Goal: Navigation & Orientation: Find specific page/section

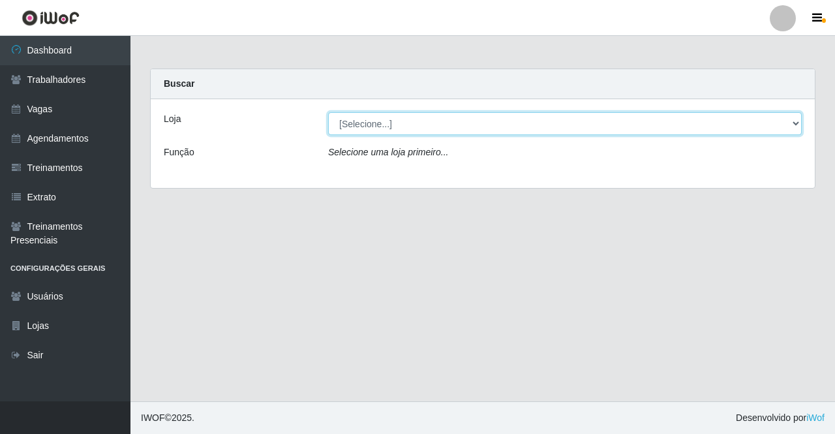
click at [381, 129] on select "[Selecione...] Famiglia Muccini - Ristorante João Pessoa" at bounding box center [564, 123] width 473 height 23
select select "267"
click at [328, 112] on select "[Selecione...] Famiglia Muccini - Ristorante João Pessoa" at bounding box center [564, 123] width 473 height 23
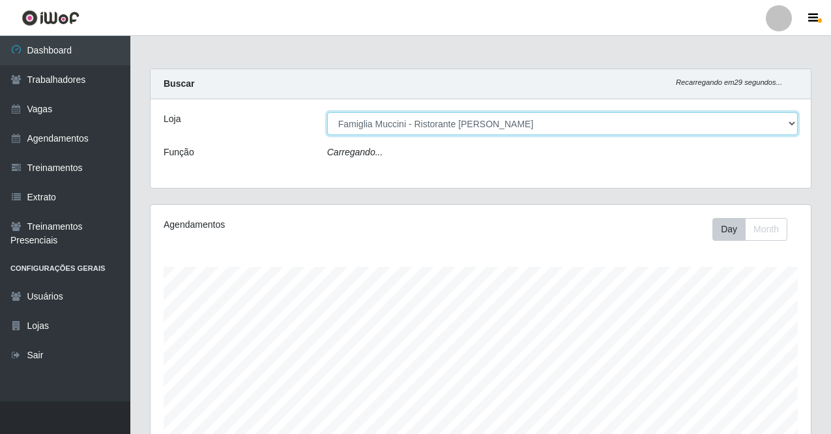
scroll to position [271, 660]
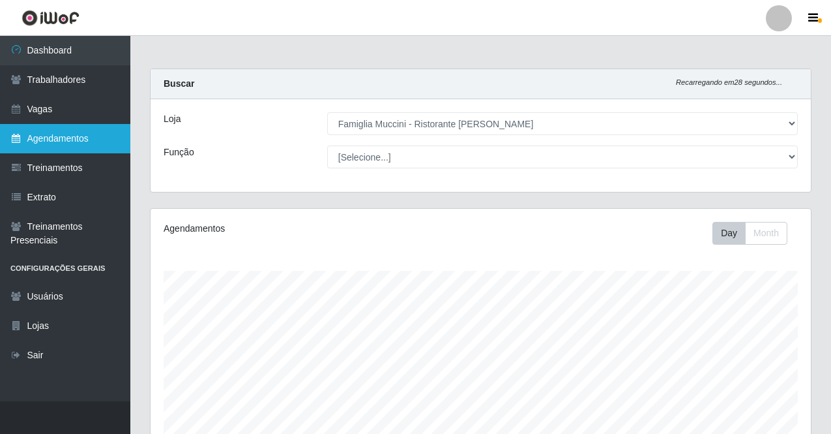
click at [81, 141] on link "Agendamentos" at bounding box center [65, 138] width 130 height 29
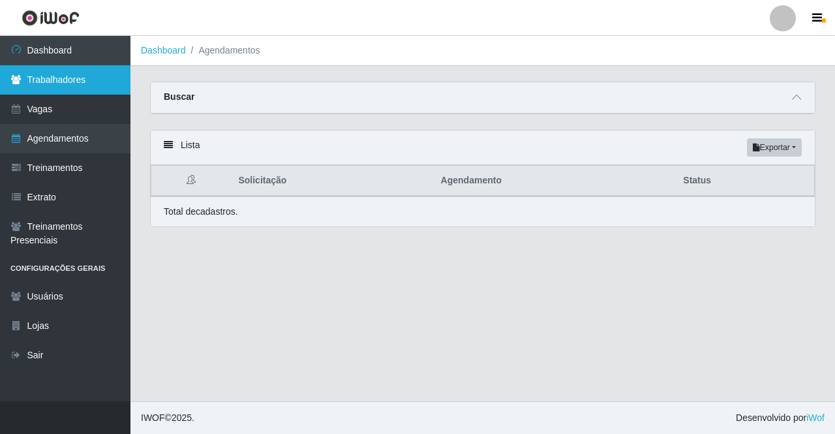
click at [97, 89] on link "Trabalhadores" at bounding box center [65, 79] width 130 height 29
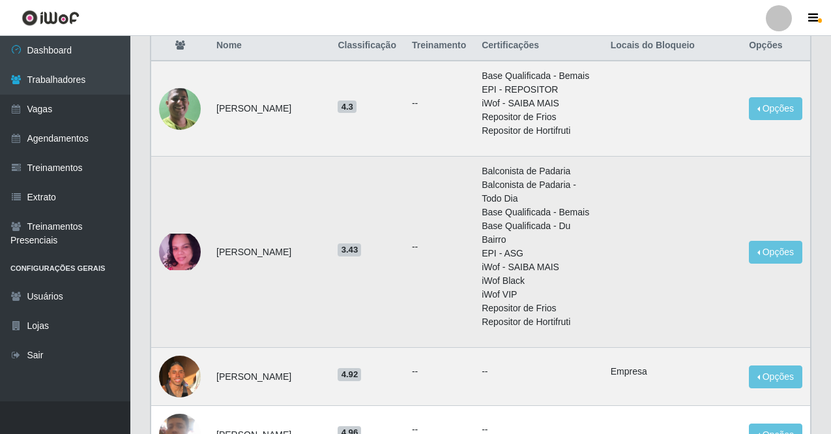
scroll to position [196, 0]
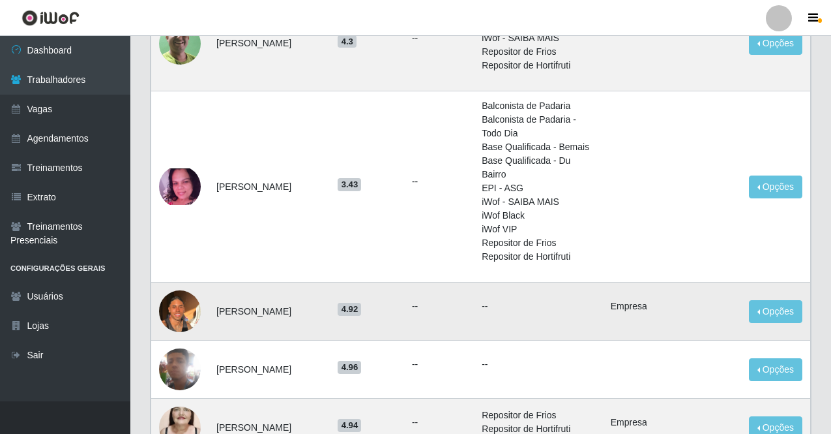
click at [178, 303] on img at bounding box center [180, 310] width 42 height 55
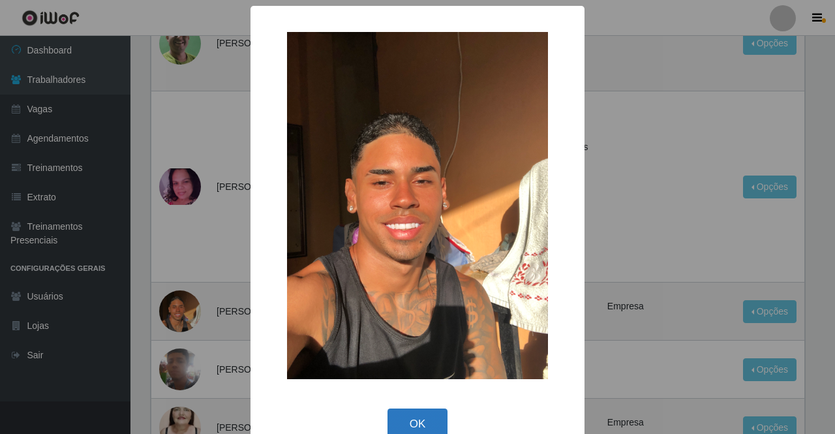
click at [418, 419] on button "OK" at bounding box center [417, 423] width 61 height 31
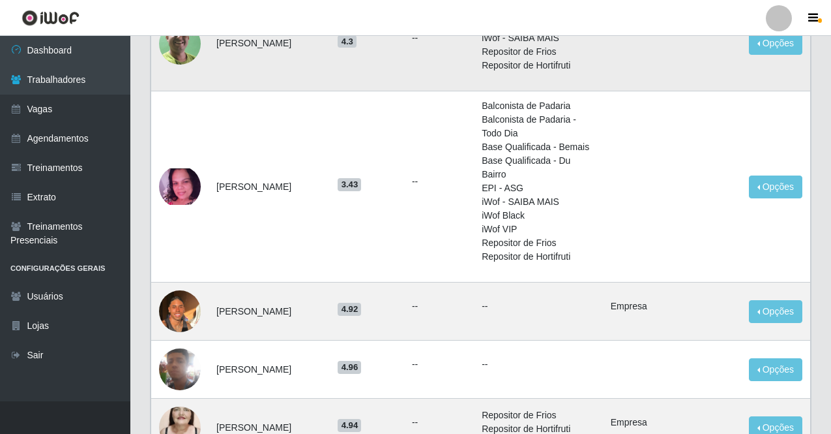
scroll to position [261, 0]
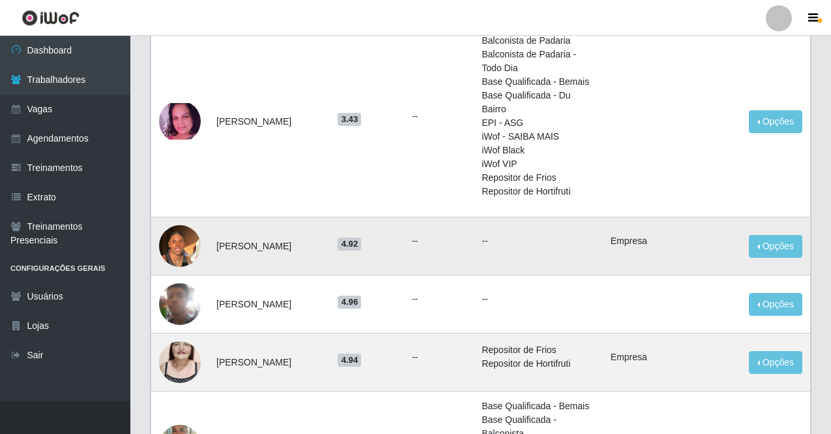
click at [179, 238] on img at bounding box center [180, 245] width 42 height 55
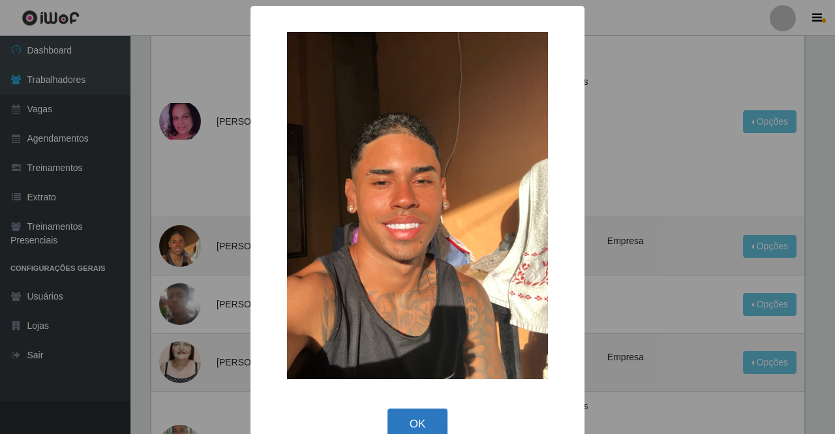
click at [435, 424] on button "OK" at bounding box center [417, 423] width 61 height 31
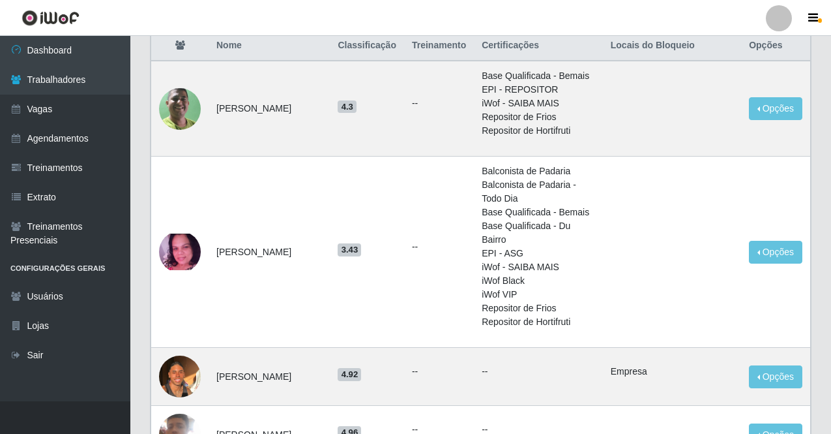
scroll to position [0, 0]
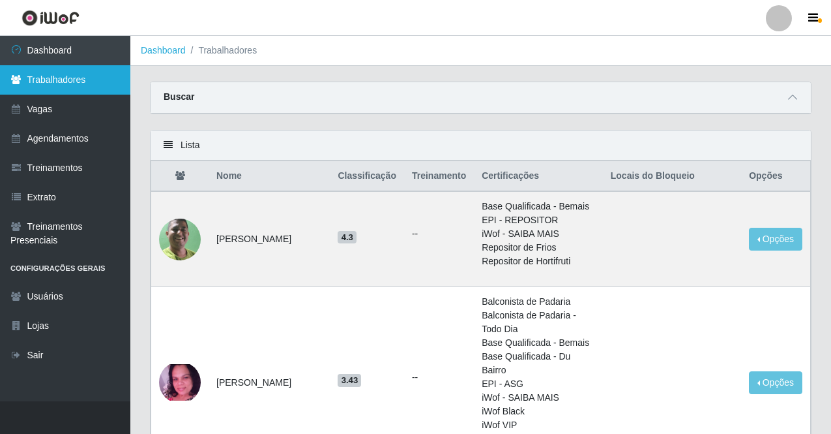
click at [72, 88] on link "Trabalhadores" at bounding box center [65, 79] width 130 height 29
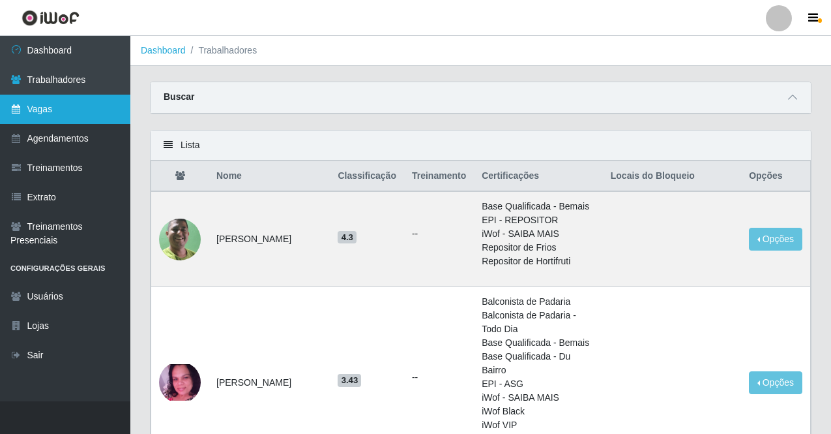
click at [80, 107] on link "Vagas" at bounding box center [65, 109] width 130 height 29
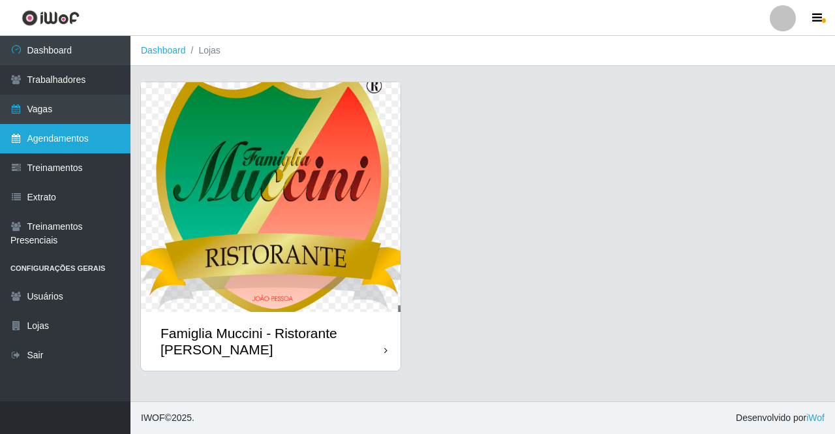
click at [98, 132] on link "Agendamentos" at bounding box center [65, 138] width 130 height 29
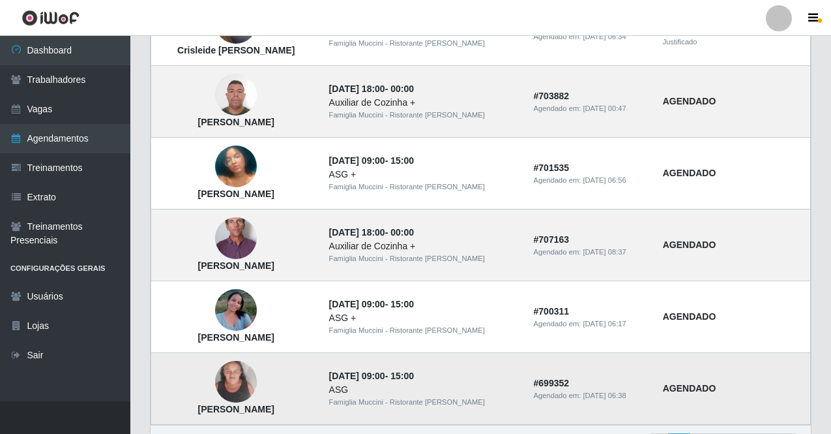
scroll to position [928, 0]
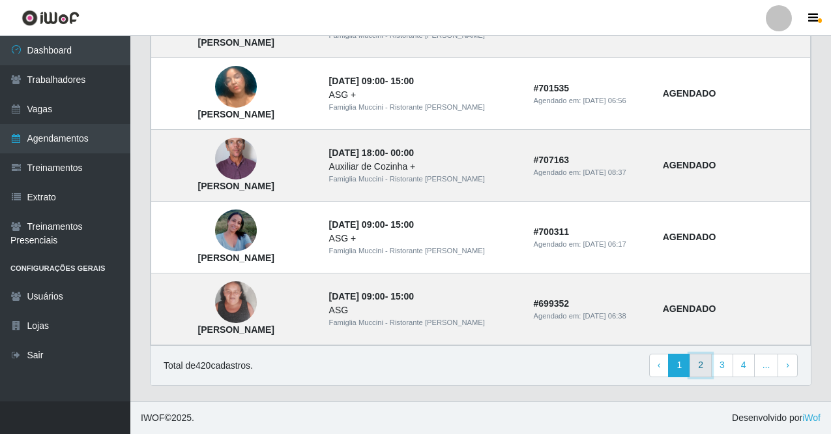
click at [707, 368] on link "2" at bounding box center [701, 364] width 22 height 23
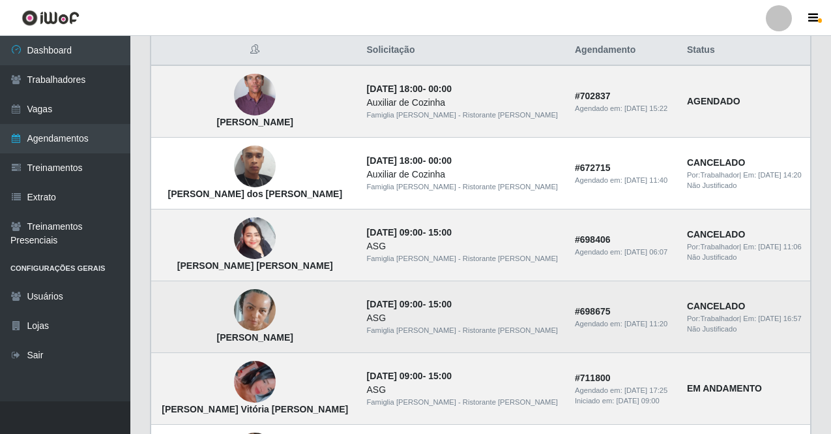
scroll to position [196, 0]
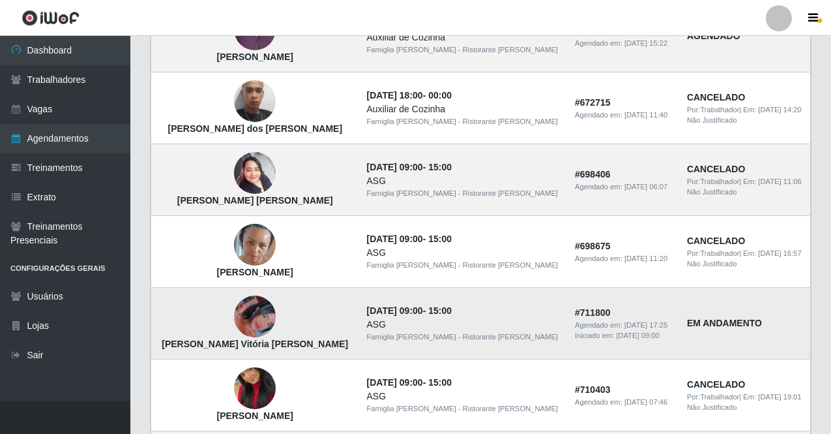
click at [247, 322] on img at bounding box center [255, 317] width 42 height 74
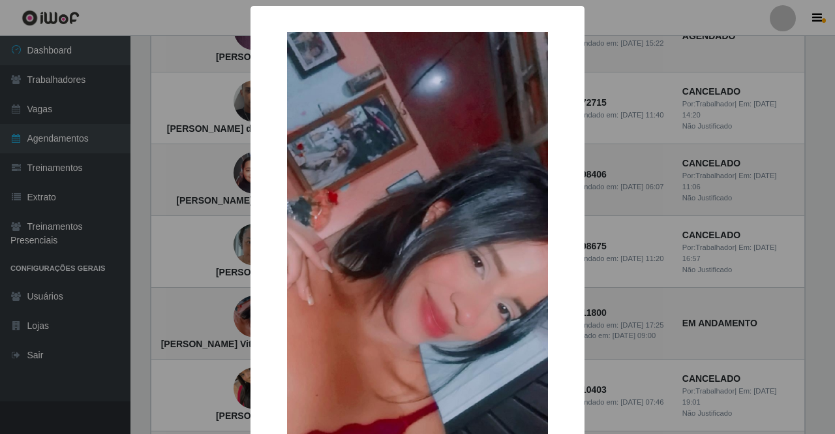
click at [179, 331] on div "× [PERSON_NAME] Vitória [PERSON_NAME] OK Cancel" at bounding box center [417, 217] width 835 height 434
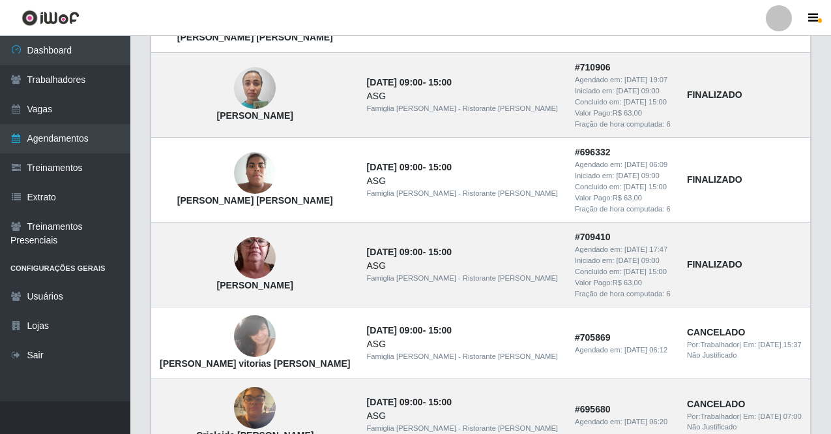
scroll to position [980, 0]
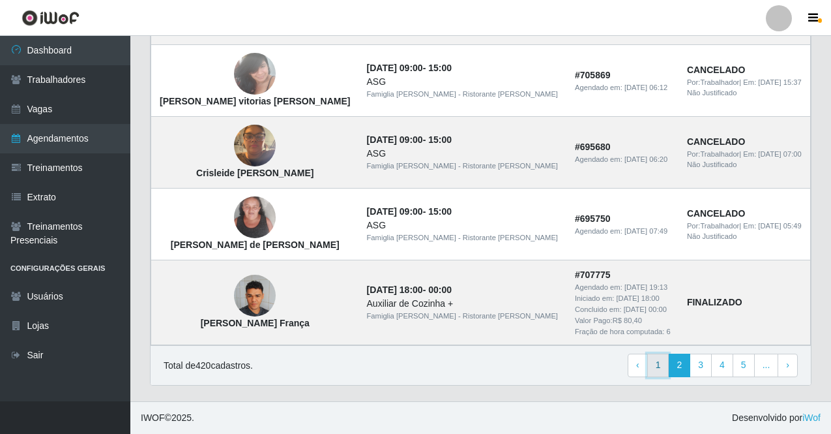
click at [661, 372] on link "1" at bounding box center [658, 364] width 22 height 23
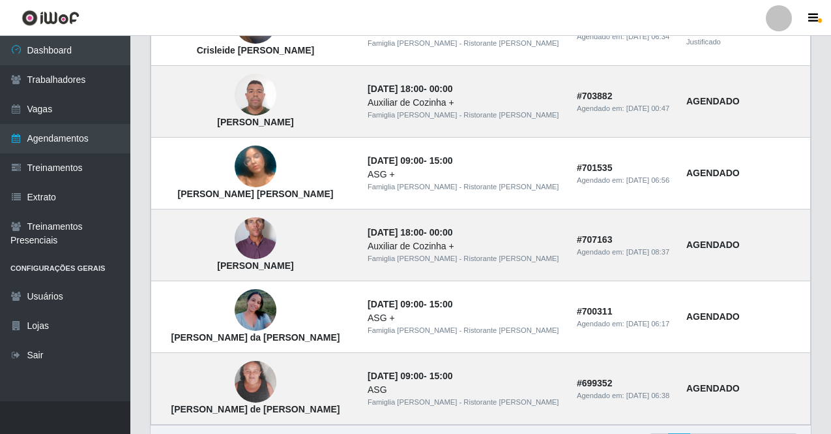
scroll to position [928, 0]
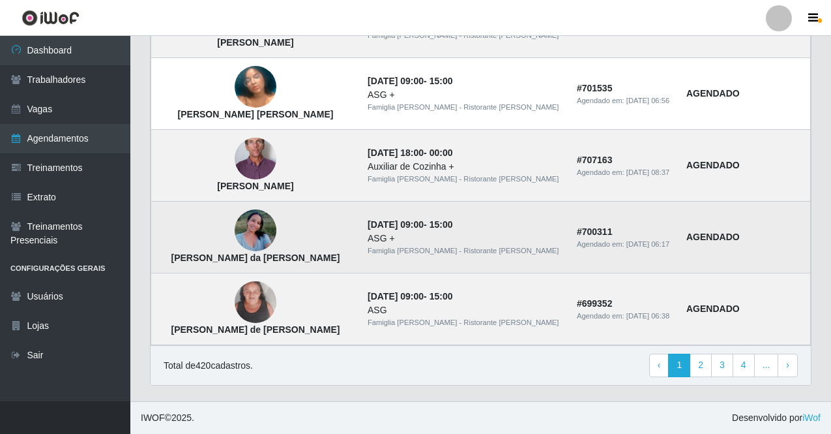
click at [235, 223] on img at bounding box center [256, 230] width 42 height 55
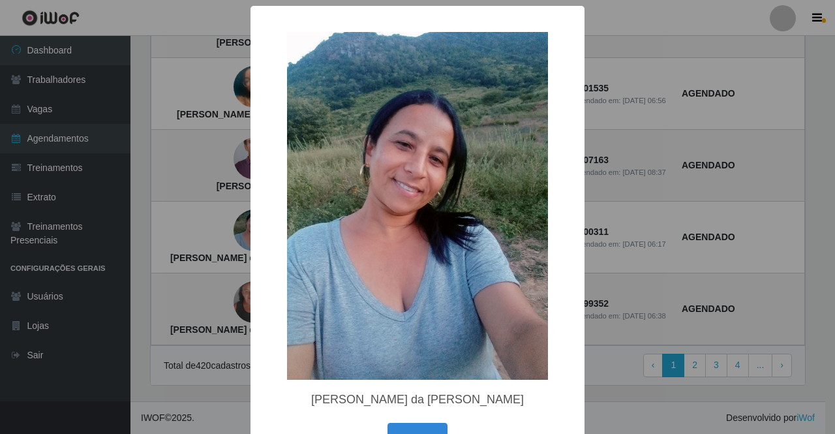
click at [234, 242] on div "× Ivanira marques da Silva Santos OK Cancel" at bounding box center [417, 217] width 835 height 434
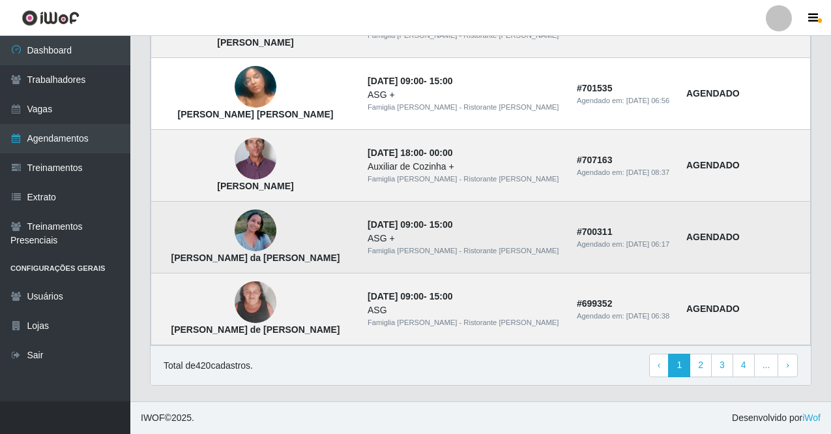
scroll to position [863, 0]
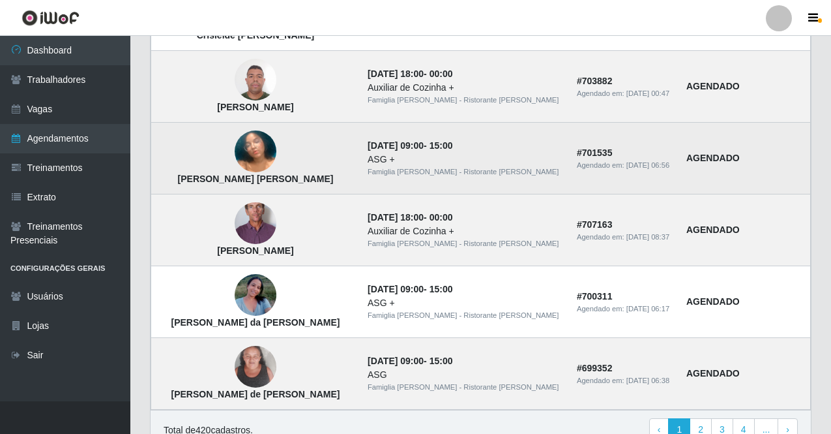
click at [246, 158] on img at bounding box center [256, 152] width 42 height 74
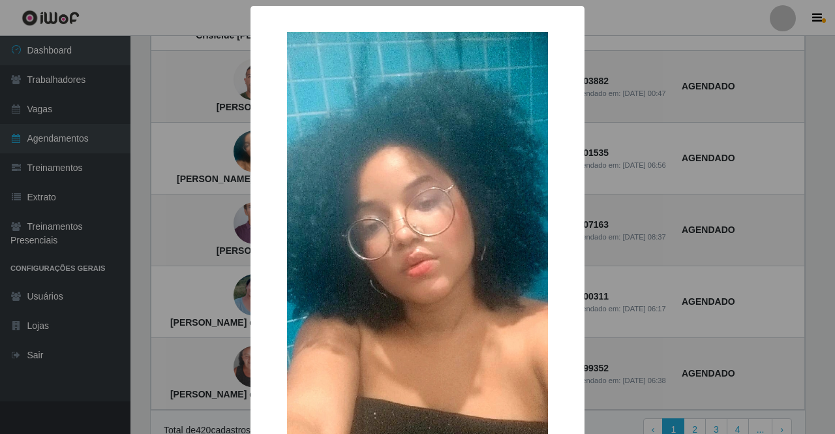
click at [227, 156] on div "× Juliani Cristina Fidelis da Silva OK Cancel" at bounding box center [417, 217] width 835 height 434
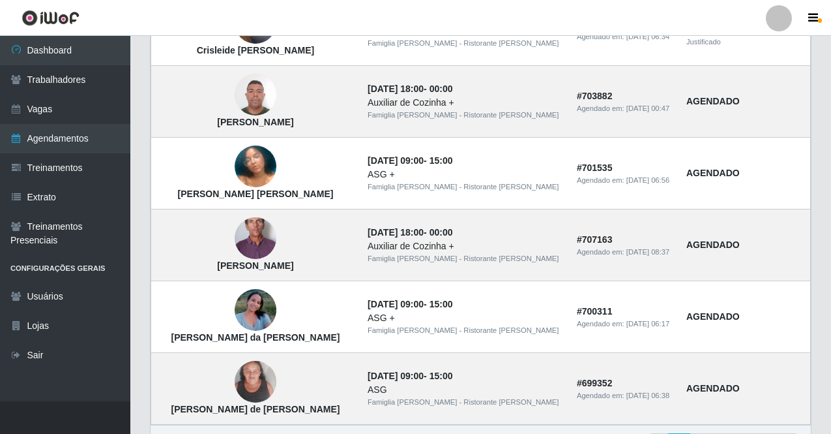
scroll to position [928, 0]
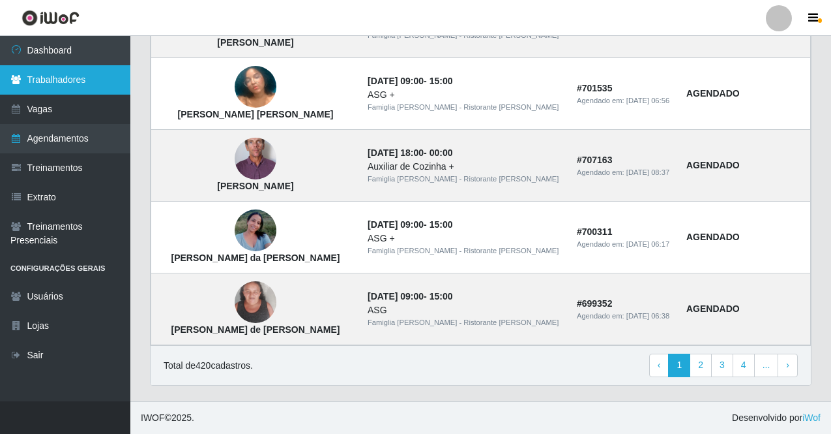
click at [65, 79] on link "Trabalhadores" at bounding box center [65, 79] width 130 height 29
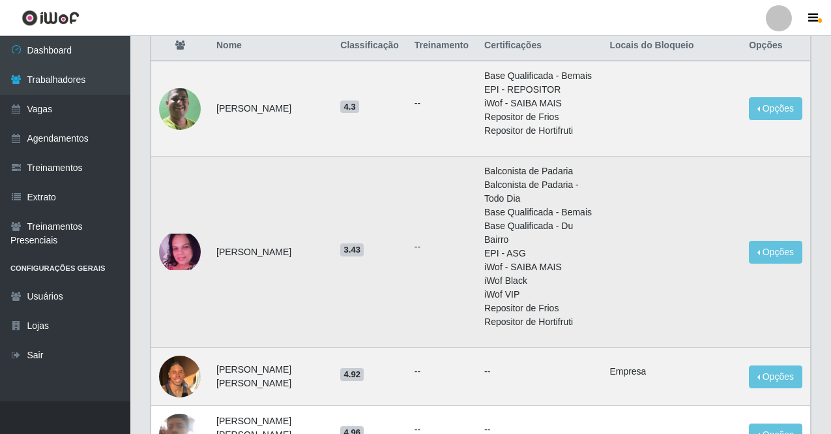
scroll to position [326, 0]
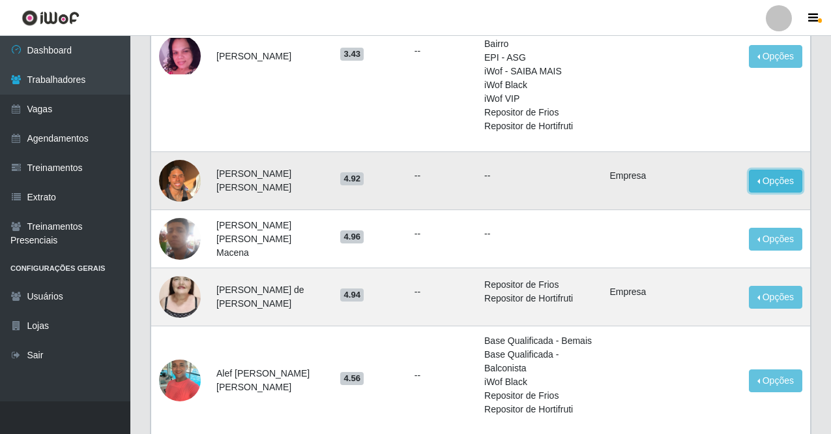
click at [765, 175] on button "Opções" at bounding box center [775, 181] width 53 height 23
click at [496, 183] on td "--" at bounding box center [539, 181] width 125 height 58
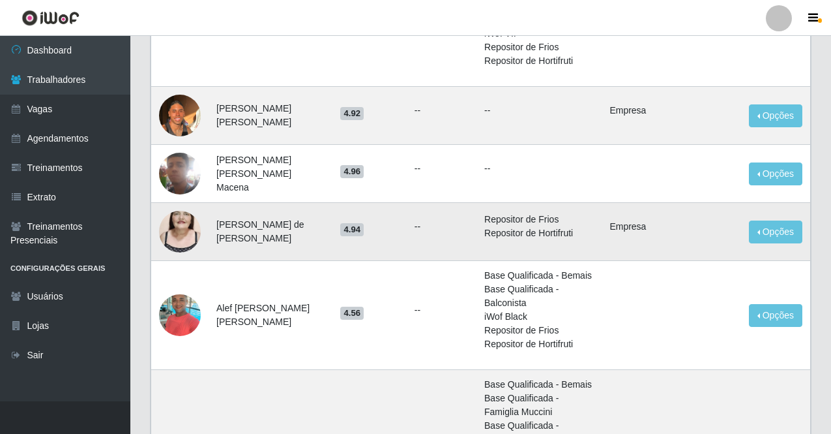
scroll to position [522, 0]
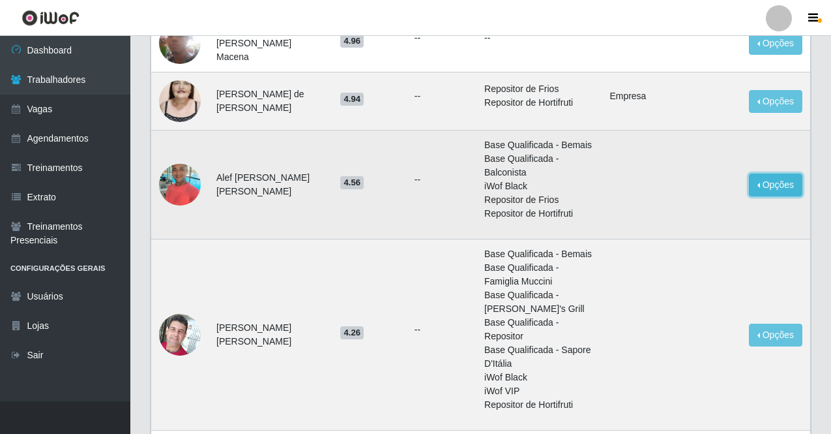
click at [763, 174] on button "Opções" at bounding box center [775, 184] width 53 height 23
click at [765, 173] on button "Opções" at bounding box center [775, 184] width 53 height 23
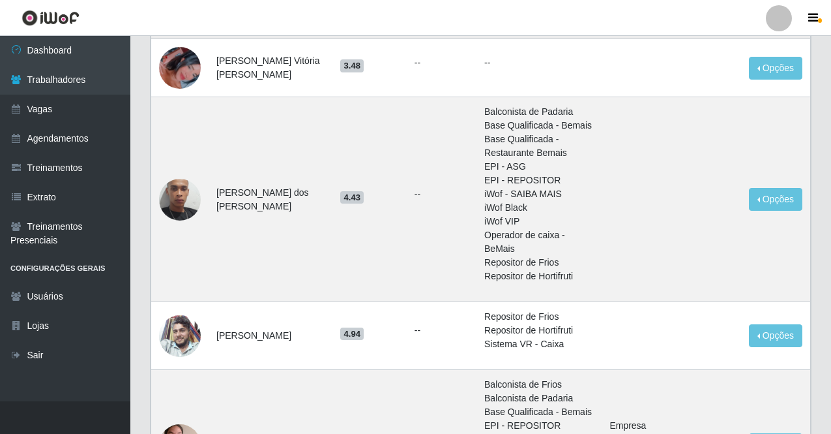
scroll to position [1108, 0]
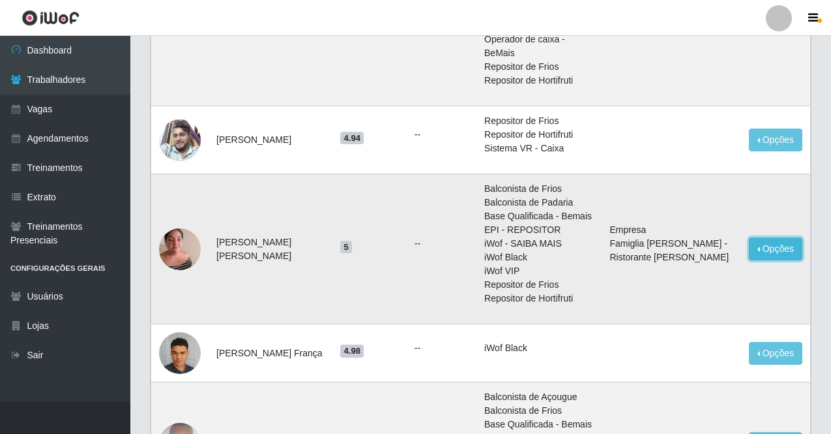
click at [752, 237] on button "Opções" at bounding box center [775, 248] width 53 height 23
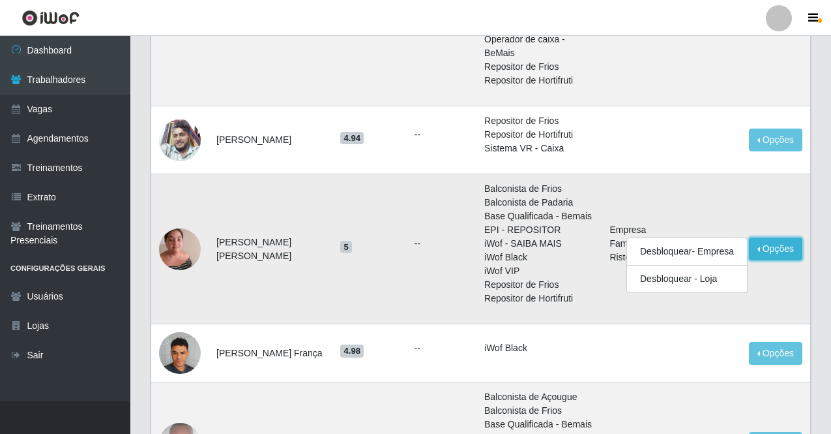
click at [765, 237] on button "Opções" at bounding box center [775, 248] width 53 height 23
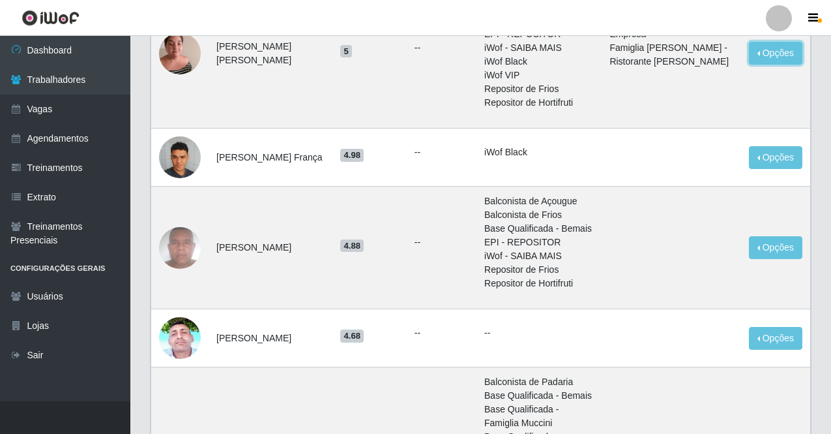
scroll to position [1463, 0]
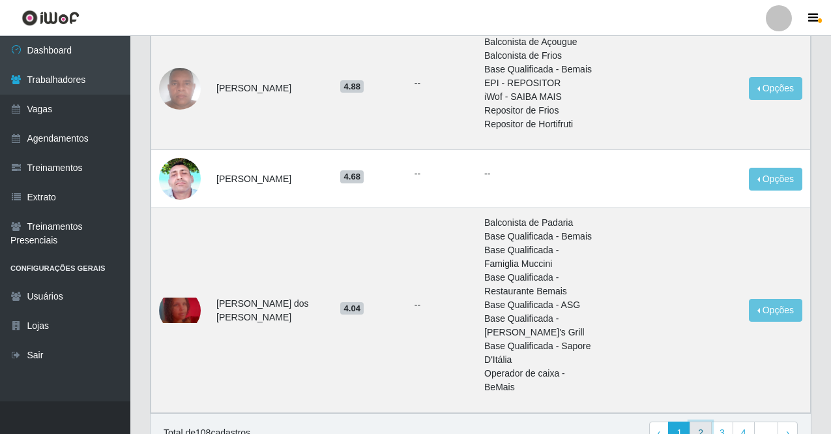
click at [709, 421] on link "2" at bounding box center [701, 432] width 22 height 23
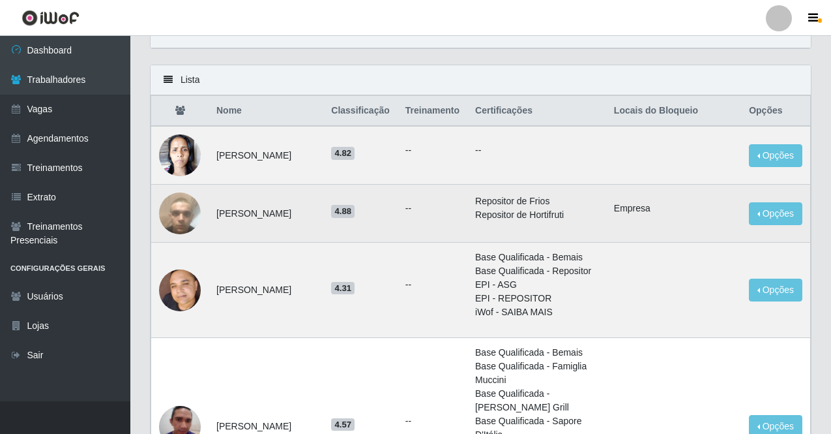
scroll to position [130, 0]
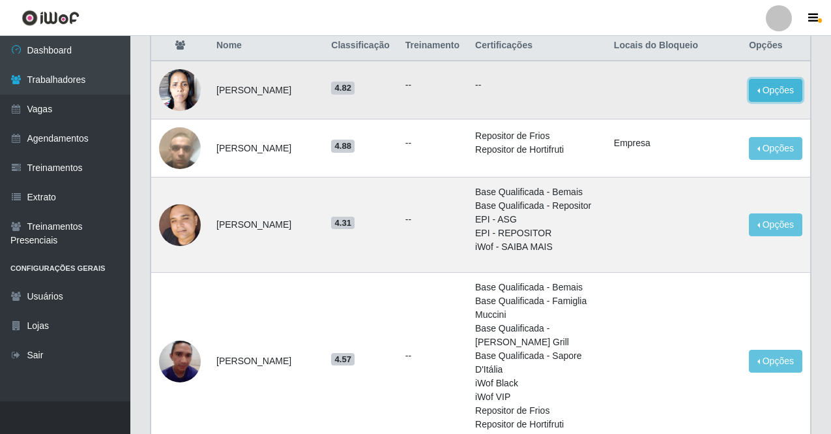
click at [767, 97] on button "Opções" at bounding box center [775, 90] width 53 height 23
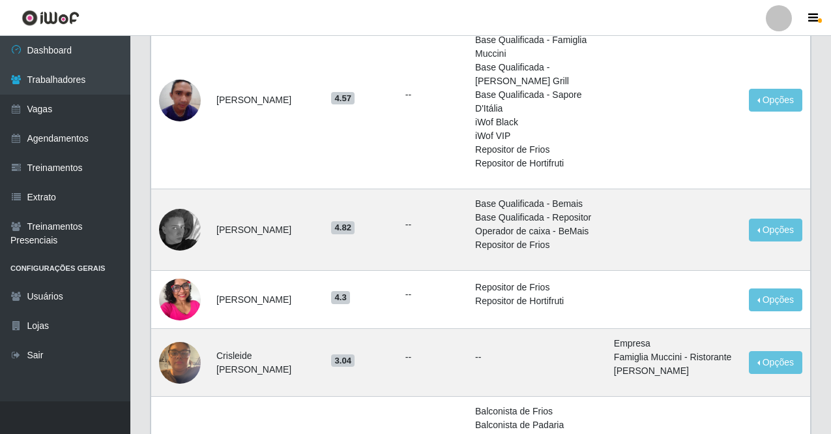
scroll to position [456, 0]
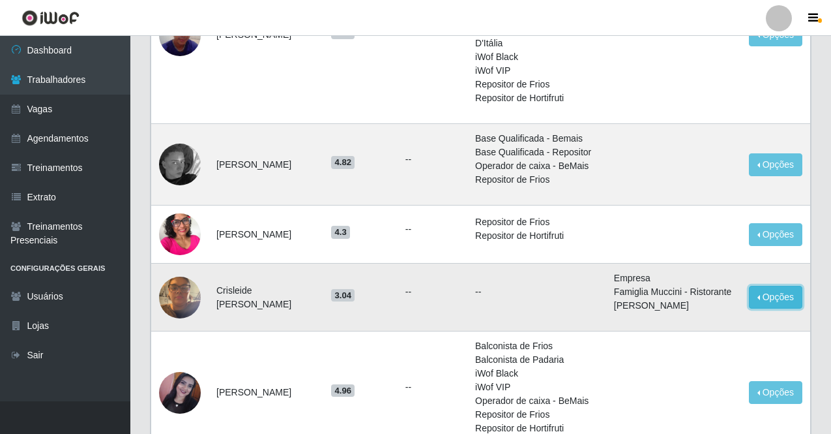
click at [763, 298] on button "Opções" at bounding box center [775, 297] width 53 height 23
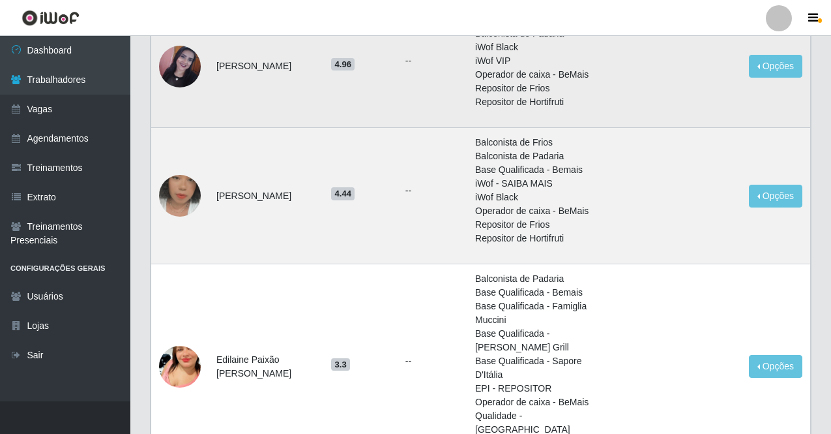
scroll to position [848, 0]
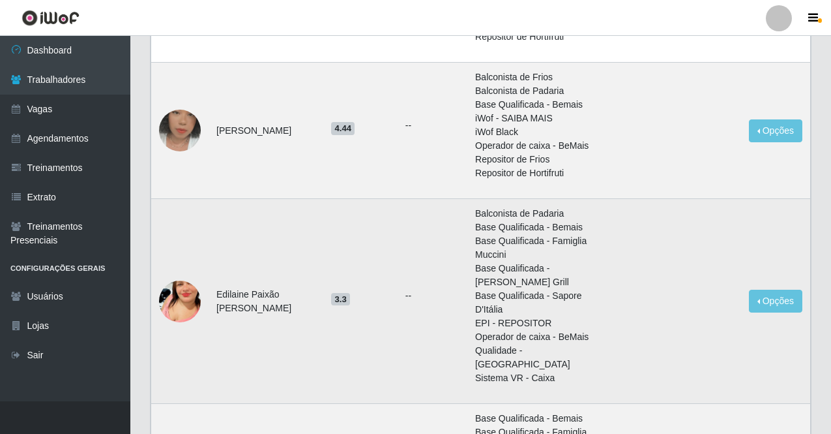
click at [202, 291] on td at bounding box center [180, 301] width 58 height 205
click at [184, 293] on img at bounding box center [180, 301] width 42 height 74
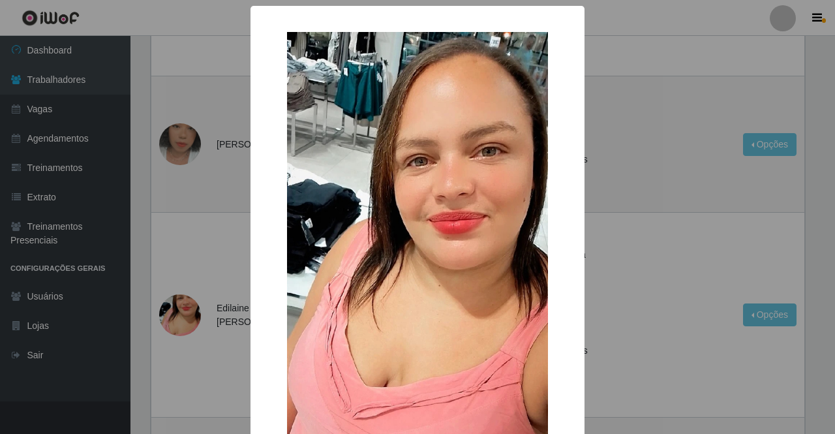
click at [209, 250] on div "× OK Cancel" at bounding box center [417, 217] width 835 height 434
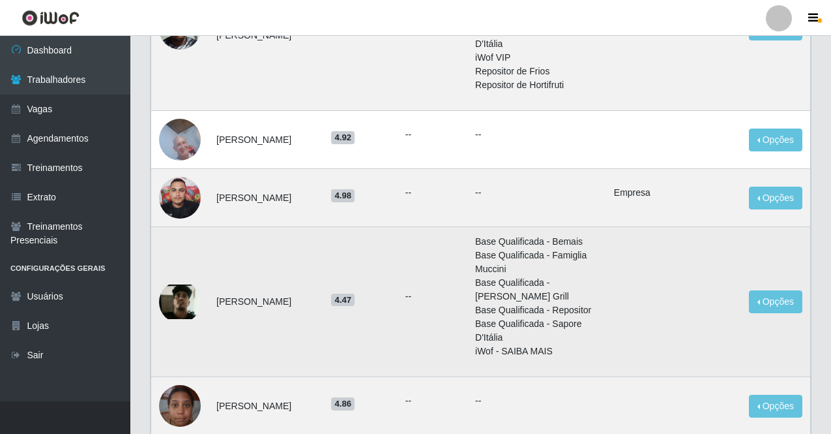
scroll to position [1381, 0]
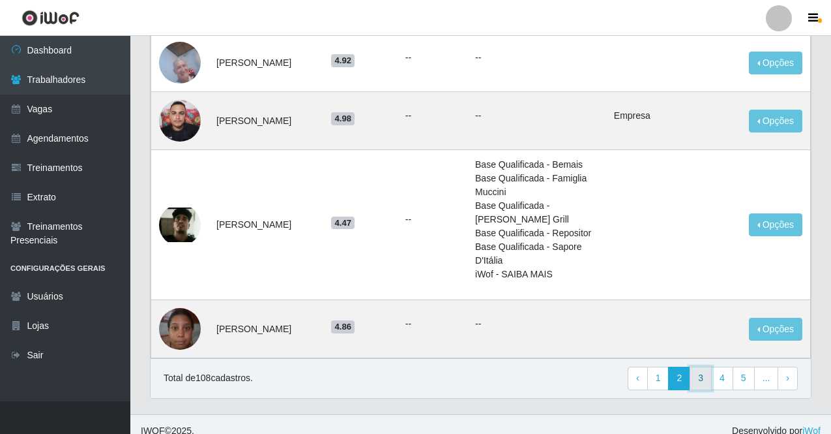
click at [703, 370] on link "3" at bounding box center [701, 377] width 22 height 23
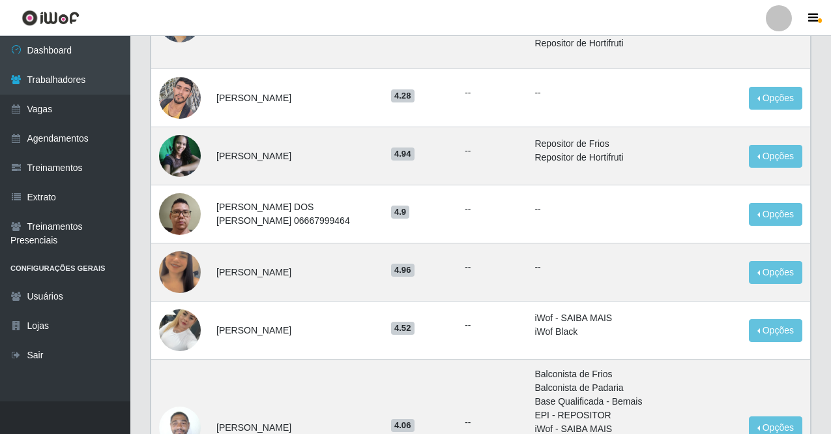
scroll to position [587, 0]
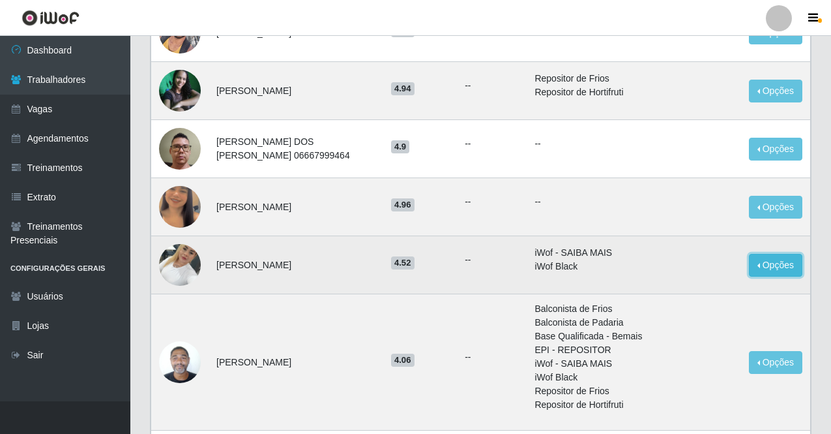
click at [772, 276] on button "Opções" at bounding box center [775, 265] width 53 height 23
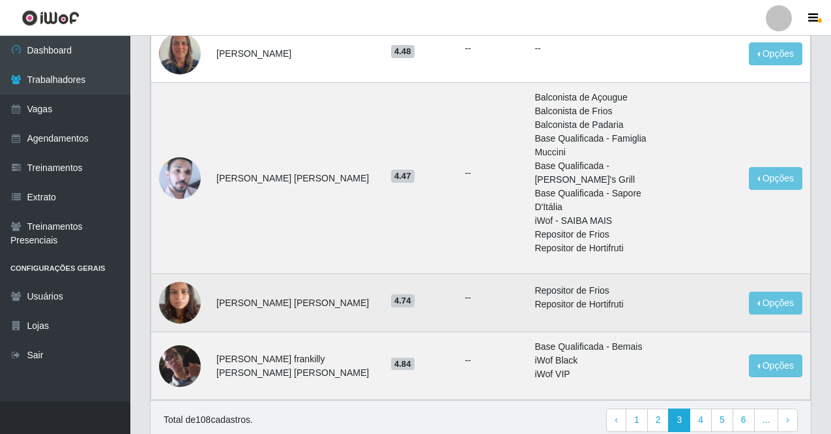
scroll to position [1177, 0]
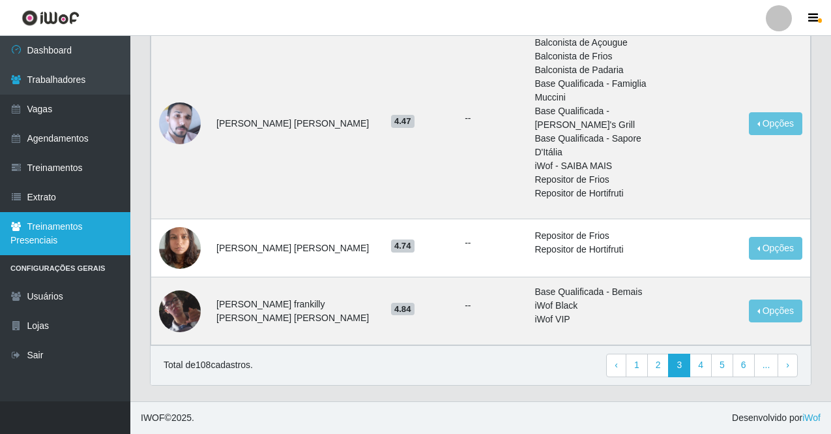
click at [76, 226] on link "Treinamentos Presenciais" at bounding box center [65, 233] width 130 height 43
